Goal: Task Accomplishment & Management: Complete application form

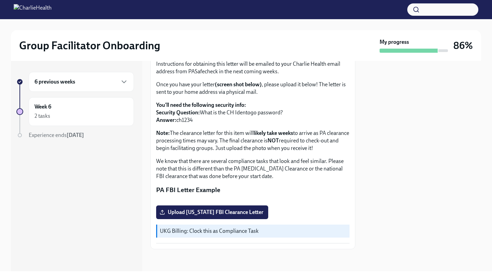
scroll to position [122, 0]
click at [229, 212] on span "Upload [US_STATE] FBI Clearance Letter" at bounding box center [212, 212] width 103 height 7
click at [0, 0] on input "Upload [US_STATE] FBI Clearance Letter" at bounding box center [0, 0] width 0 height 0
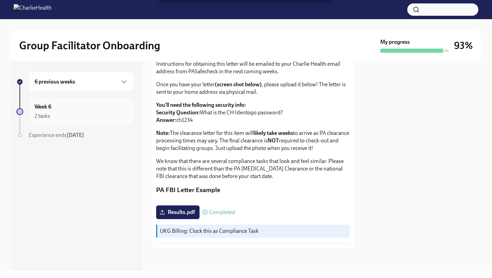
click at [89, 112] on div "2 tasks" at bounding box center [82, 116] width 94 height 8
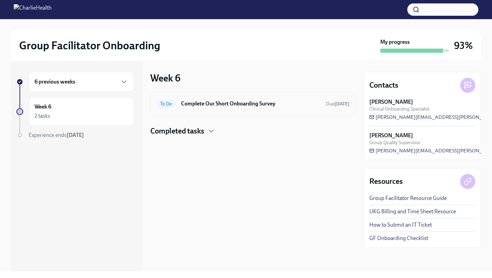
click at [213, 105] on h6 "Complete Our Short Onboarding Survey" at bounding box center [250, 104] width 139 height 8
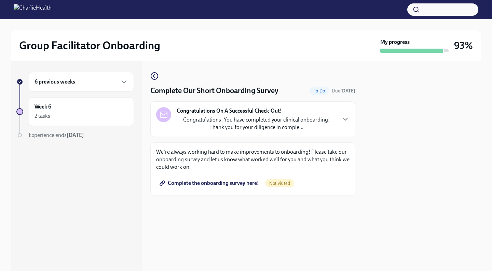
click at [224, 180] on span "Complete the onboarding survey here!" at bounding box center [210, 182] width 98 height 7
click at [82, 112] on div "2 tasks Complete" at bounding box center [82, 116] width 94 height 8
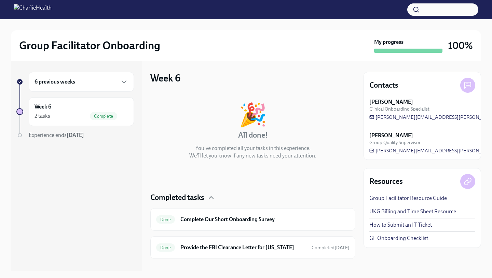
scroll to position [10, 0]
